Goal: Information Seeking & Learning: Compare options

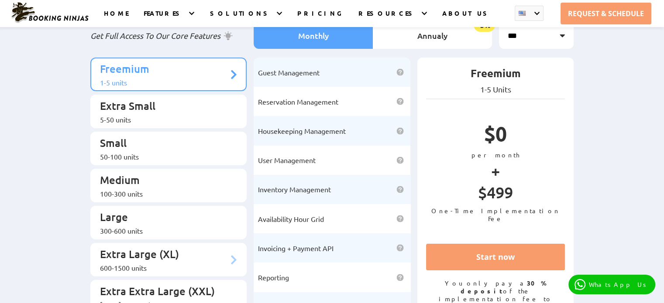
scroll to position [87, 0]
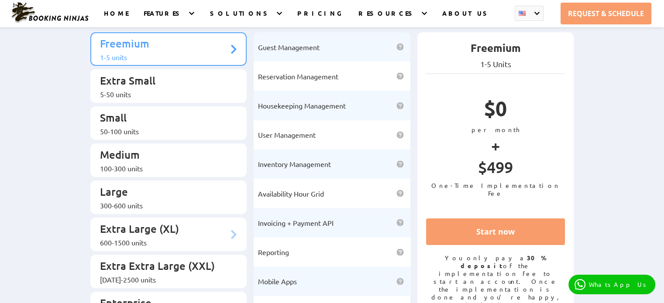
click at [162, 238] on div "600-1500 units" at bounding box center [164, 242] width 129 height 9
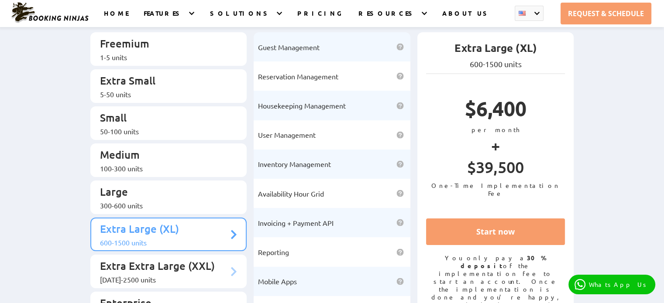
click at [162, 259] on p "Extra Extra Large (XXL)" at bounding box center [164, 267] width 129 height 16
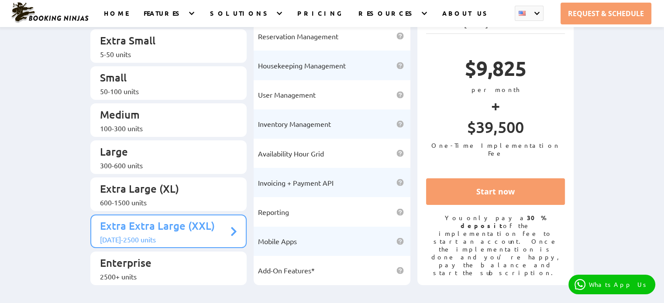
scroll to position [131, 0]
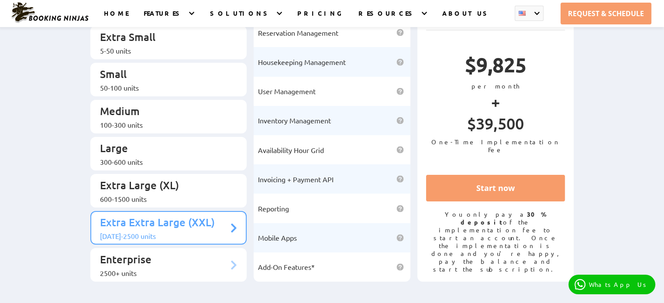
click at [126, 256] on li "Enterprise 2500+ units" at bounding box center [168, 265] width 157 height 34
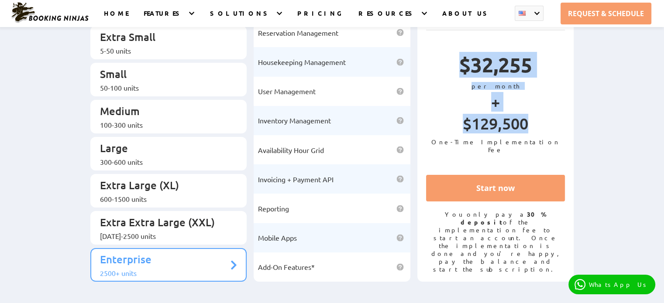
drag, startPoint x: 445, startPoint y: 68, endPoint x: 541, endPoint y: 134, distance: 116.5
click at [541, 134] on div "$32,255 per month + $129,500 One-Time Implementation Fee" at bounding box center [495, 102] width 139 height 115
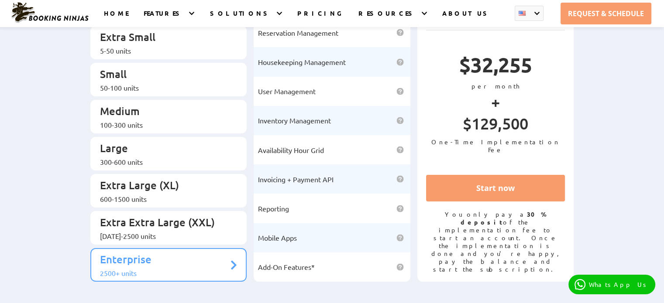
click at [560, 145] on p "One-Time Implementation Fee" at bounding box center [495, 146] width 139 height 16
click at [165, 216] on p "Extra Extra Large (XXL)" at bounding box center [164, 224] width 129 height 16
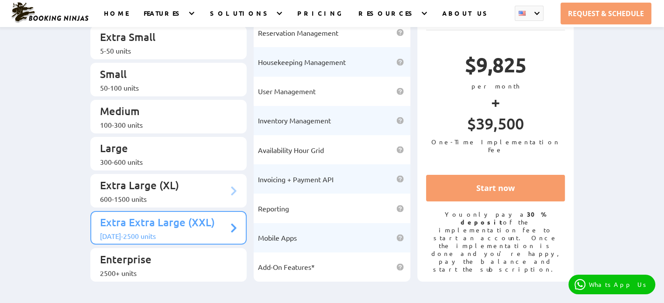
click at [159, 195] on div "600-1500 units" at bounding box center [164, 199] width 129 height 9
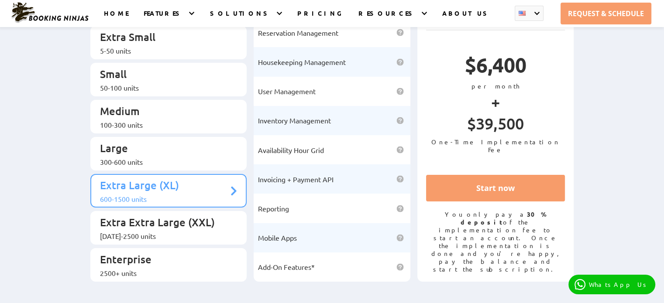
click at [168, 158] on ul "Freemium 1-5 units Extra Small 5-50 units Small 50-100 units Medium Large" at bounding box center [168, 135] width 157 height 293
click at [155, 141] on p "Large" at bounding box center [164, 149] width 129 height 16
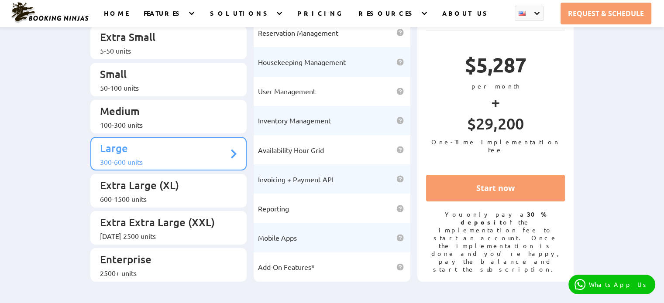
click at [162, 87] on ul "Freemium 1-5 units Extra Small 5-50 units Small 50-100 units Medium Large" at bounding box center [168, 135] width 157 height 293
click at [154, 100] on li "Medium 100-300 units" at bounding box center [168, 117] width 157 height 34
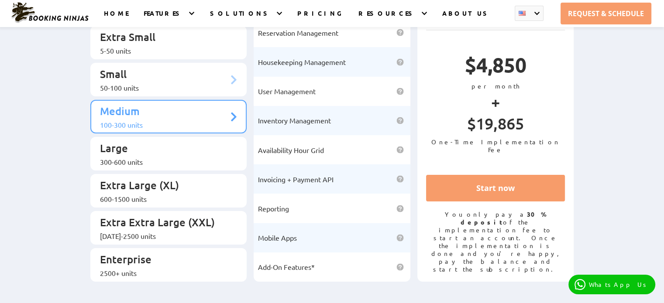
click at [138, 83] on div "50-100 units" at bounding box center [164, 87] width 129 height 9
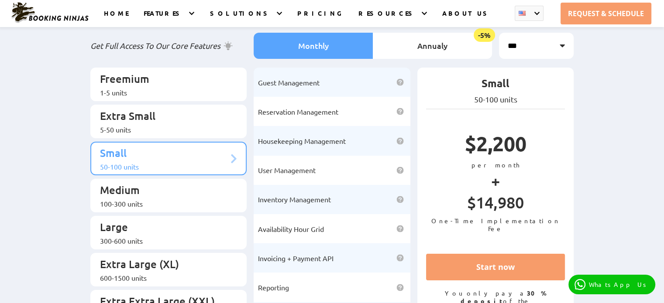
scroll to position [44, 0]
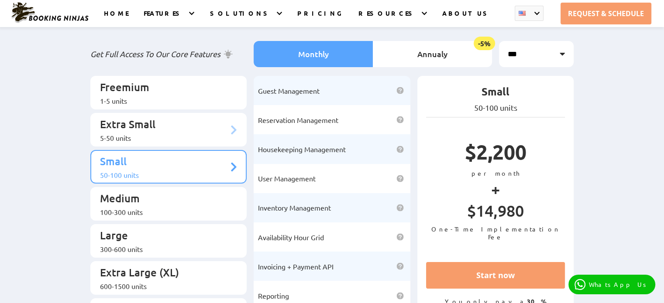
click at [135, 134] on div "5-50 units" at bounding box center [164, 138] width 129 height 9
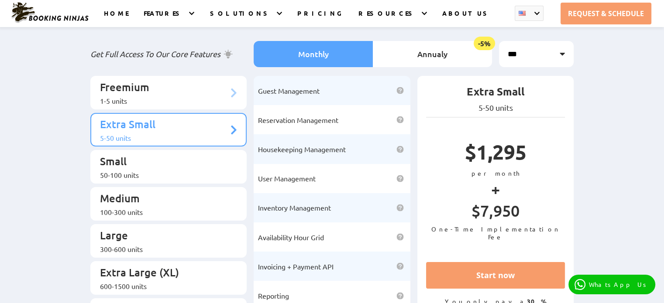
click at [145, 77] on li "Freemium 1-5 units" at bounding box center [168, 93] width 157 height 34
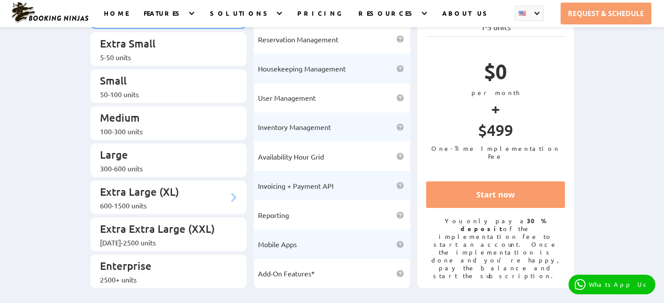
scroll to position [131, 0]
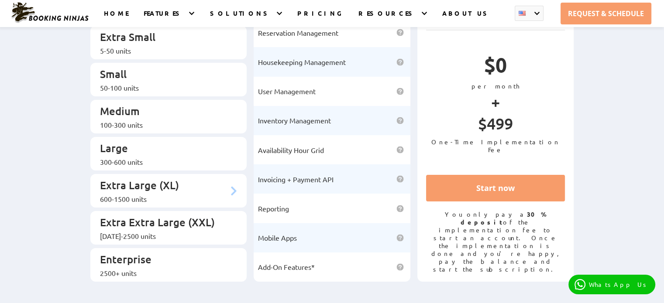
click at [155, 179] on p "Extra Large (XL)" at bounding box center [164, 187] width 129 height 16
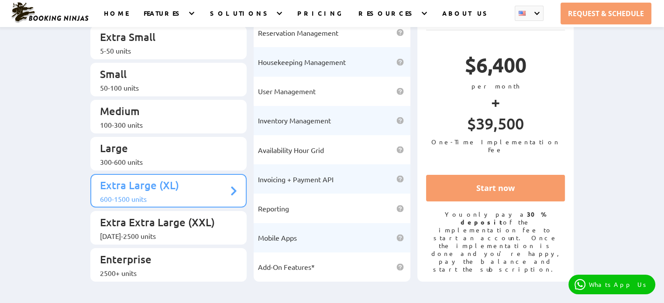
click at [154, 156] on ul "Freemium 1-5 units Extra Small 5-50 units Small 50-100 units Medium Large" at bounding box center [168, 135] width 157 height 293
click at [145, 158] on div "300-600 units" at bounding box center [164, 162] width 129 height 9
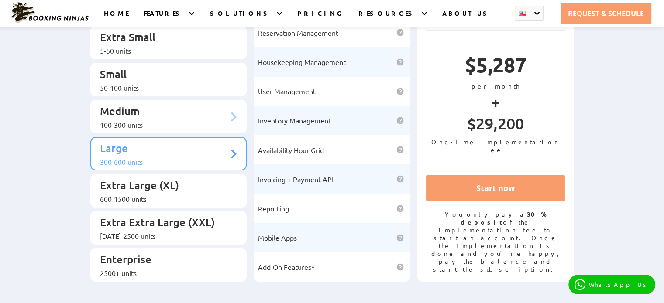
scroll to position [0, 0]
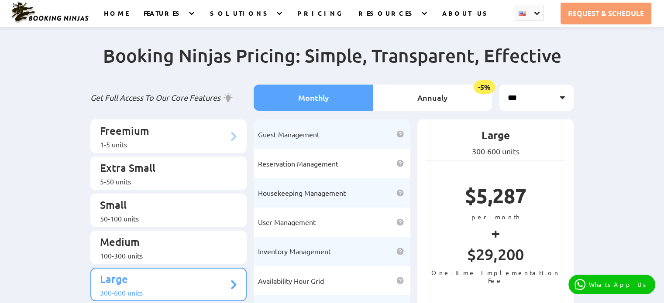
click at [169, 125] on p "Freemium" at bounding box center [164, 132] width 129 height 16
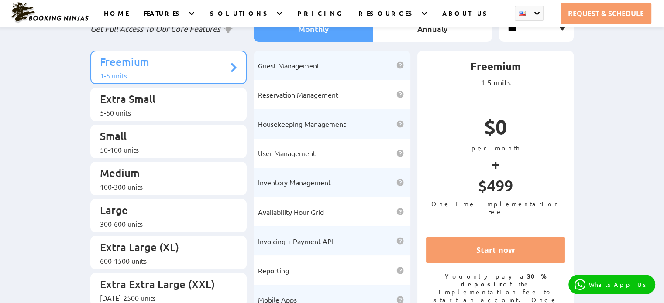
scroll to position [87, 0]
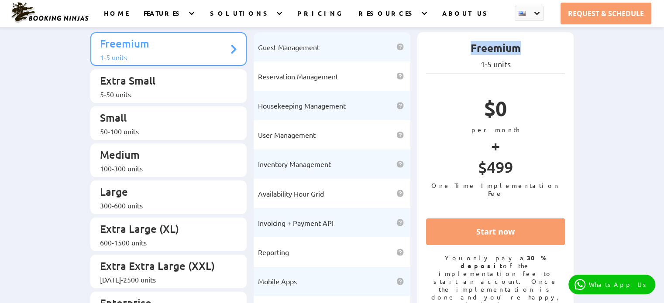
drag, startPoint x: 458, startPoint y: 36, endPoint x: 529, endPoint y: 52, distance: 73.0
click at [529, 52] on div "Freemium 1-5 units $0 per month + $499 One-Time Implementation Fee Start now Yo…" at bounding box center [495, 178] width 157 height 293
click at [513, 126] on p "$0" at bounding box center [495, 111] width 139 height 30
drag, startPoint x: 482, startPoint y: 118, endPoint x: 536, endPoint y: 126, distance: 55.1
click at [536, 126] on p "$0" at bounding box center [495, 111] width 139 height 30
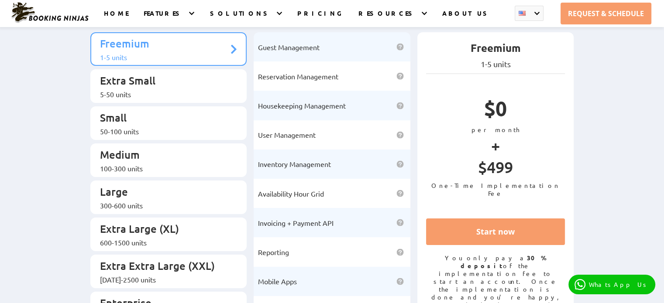
click at [536, 146] on p "+" at bounding box center [495, 146] width 139 height 24
drag, startPoint x: 486, startPoint y: 128, endPoint x: 519, endPoint y: 127, distance: 33.6
click at [519, 126] on p "$0" at bounding box center [495, 111] width 139 height 30
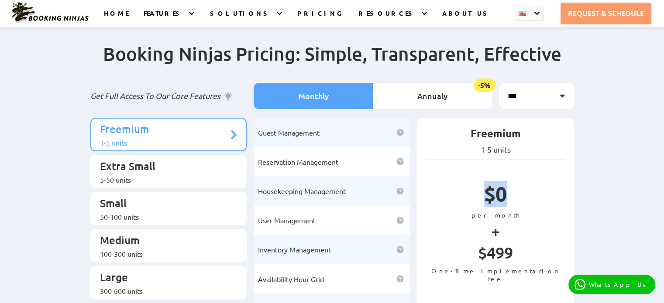
scroll to position [0, 0]
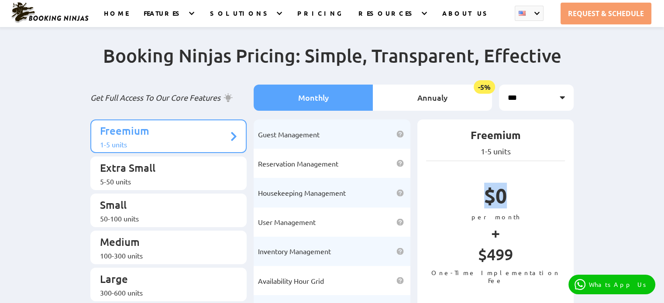
click at [472, 208] on p "$0" at bounding box center [495, 198] width 139 height 30
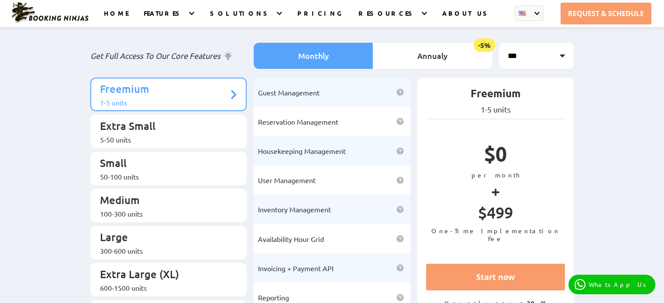
scroll to position [44, 0]
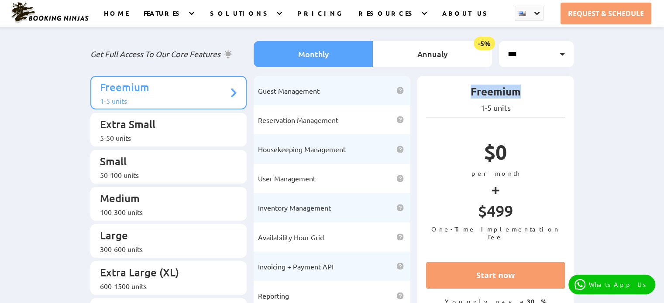
drag, startPoint x: 508, startPoint y: 92, endPoint x: 529, endPoint y: 93, distance: 21.0
click at [529, 93] on p "Freemium" at bounding box center [495, 94] width 139 height 18
click at [538, 177] on p "per month" at bounding box center [495, 173] width 139 height 8
drag, startPoint x: 486, startPoint y: 173, endPoint x: 500, endPoint y: 170, distance: 14.4
click at [500, 169] on p "$0" at bounding box center [495, 154] width 139 height 30
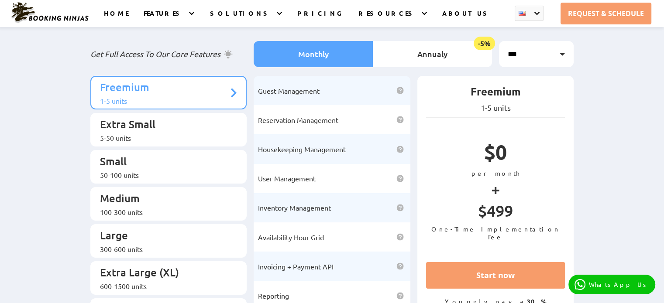
drag, startPoint x: 524, startPoint y: 173, endPoint x: 496, endPoint y: 170, distance: 28.6
click at [522, 169] on p "$0" at bounding box center [495, 154] width 139 height 30
click at [502, 165] on p "$0" at bounding box center [495, 154] width 139 height 30
drag, startPoint x: 510, startPoint y: 168, endPoint x: 479, endPoint y: 168, distance: 31.9
click at [480, 166] on p "$0" at bounding box center [495, 154] width 139 height 30
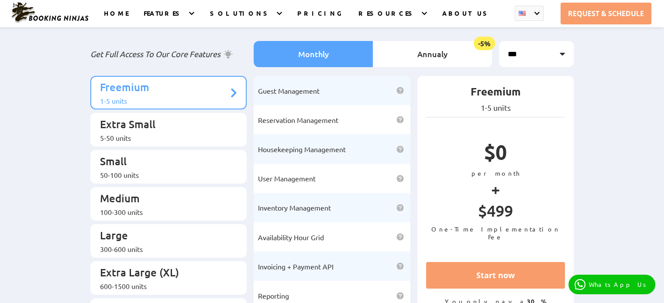
click at [335, 90] on li "Guest Management Gain full control of managing your guests by leveraging our mo…" at bounding box center [332, 90] width 157 height 29
click at [403, 87] on img at bounding box center [399, 90] width 7 height 7
click at [402, 117] on img at bounding box center [399, 119] width 7 height 7
click at [406, 138] on li "Housekeeping Management Monitor your staff, assign tasks, systematically handle…" at bounding box center [332, 148] width 157 height 29
click at [399, 149] on li "Housekeeping Management Monitor your staff, assign tasks, systematically handle…" at bounding box center [332, 148] width 157 height 29
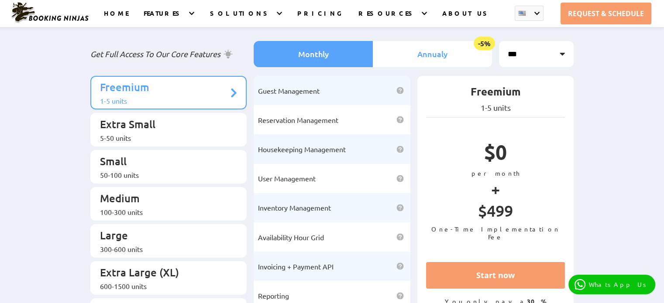
click at [432, 62] on li "Annualy -5%" at bounding box center [432, 54] width 119 height 26
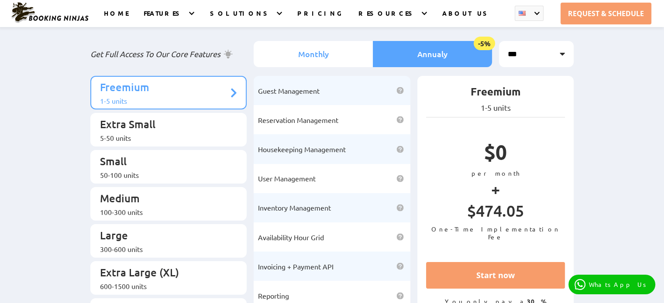
click at [346, 57] on li "Monthly" at bounding box center [313, 54] width 119 height 26
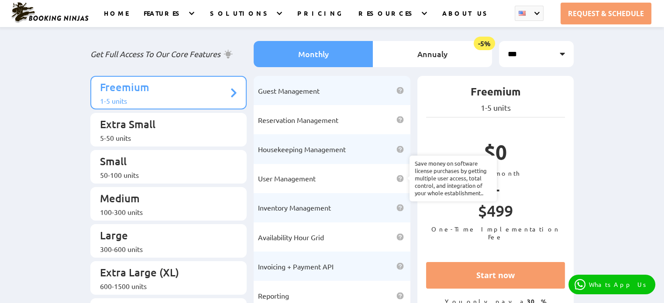
click at [399, 175] on img at bounding box center [399, 178] width 7 height 7
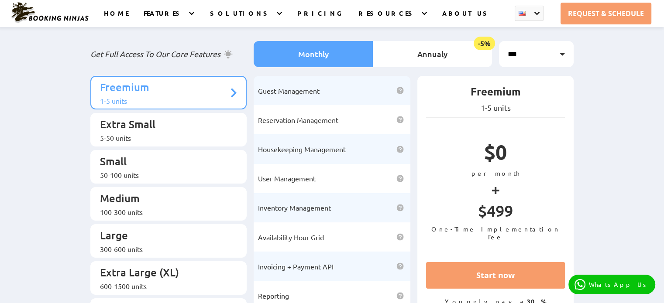
click at [397, 202] on li "Inventory Management Never have an inventory out of place with automated tracki…" at bounding box center [332, 207] width 157 height 29
click at [398, 200] on li "Inventory Management Never have an inventory out of place with automated tracki…" at bounding box center [332, 207] width 157 height 29
click at [401, 204] on img at bounding box center [399, 207] width 7 height 7
click at [384, 38] on h2 "Booking Ninjas Pricing: Simple, Transparent, Effective" at bounding box center [332, 20] width 484 height 41
click at [399, 54] on li "Annualy -5%" at bounding box center [432, 54] width 119 height 26
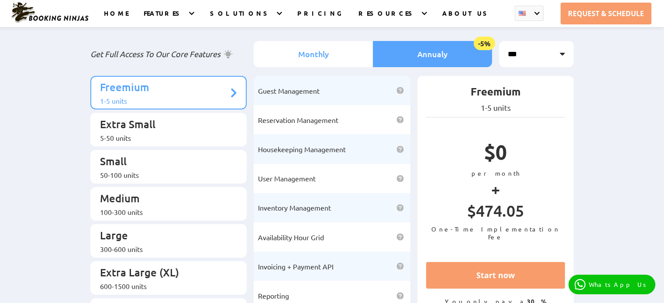
click at [351, 47] on li "Monthly" at bounding box center [313, 54] width 119 height 26
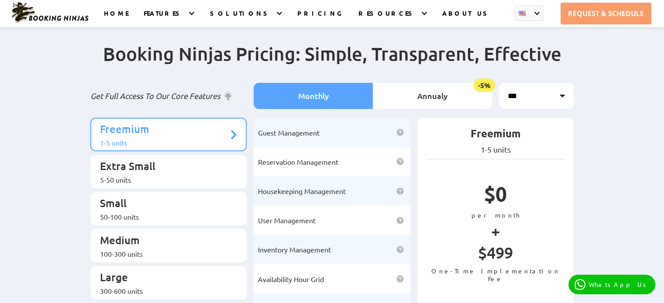
scroll to position [0, 0]
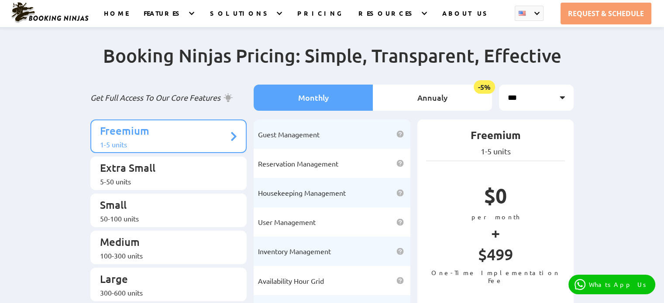
click at [234, 93] on icon at bounding box center [228, 98] width 11 height 10
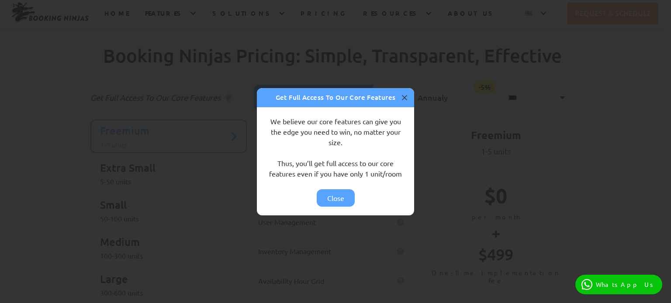
click at [401, 95] on icon "button" at bounding box center [404, 98] width 10 height 10
